Goal: Book appointment/travel/reservation

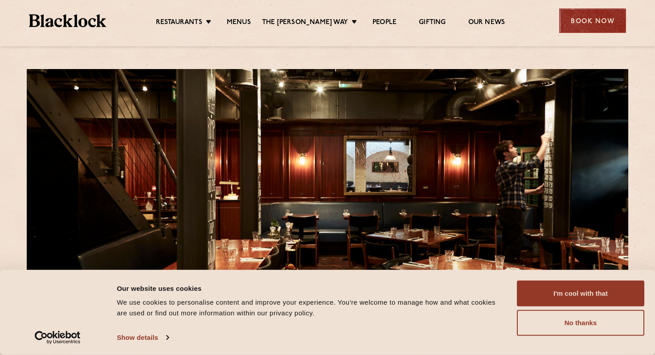
click at [597, 25] on div "Book Now" at bounding box center [592, 20] width 67 height 25
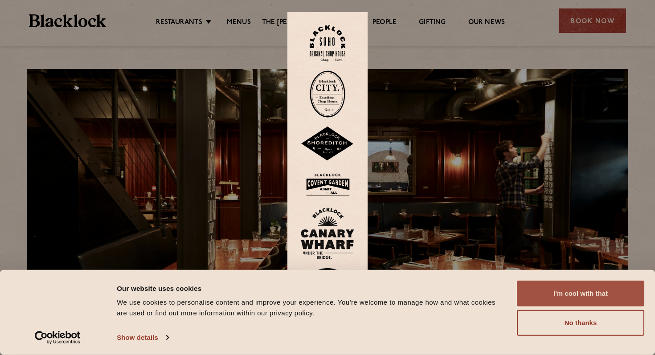
click at [567, 291] on button "I'm cool with that" at bounding box center [580, 294] width 127 height 26
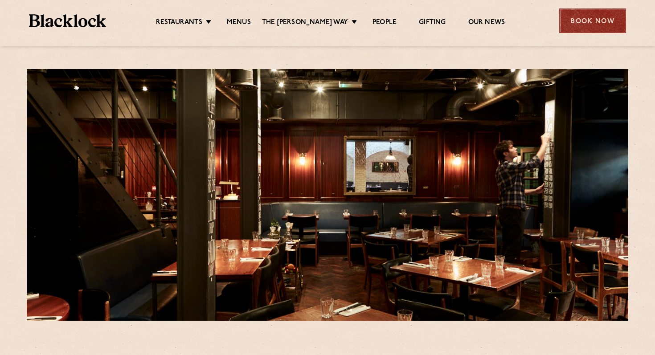
click at [581, 22] on div "Book Now" at bounding box center [592, 20] width 67 height 25
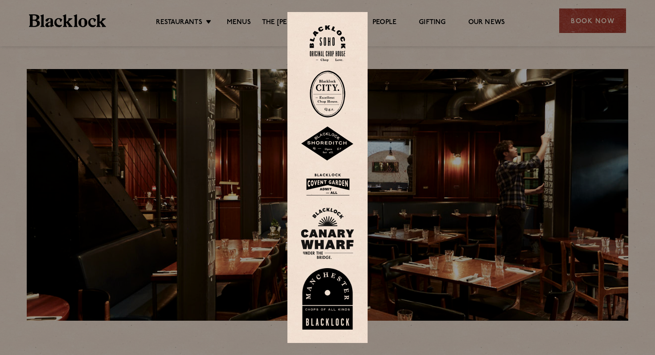
click at [324, 178] on img at bounding box center [327, 184] width 53 height 29
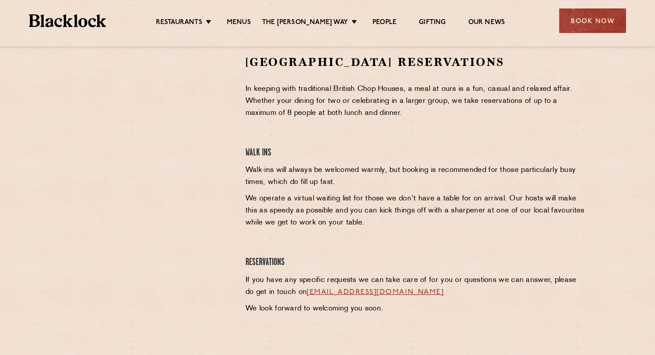
scroll to position [288, 0]
